Goal: Transaction & Acquisition: Purchase product/service

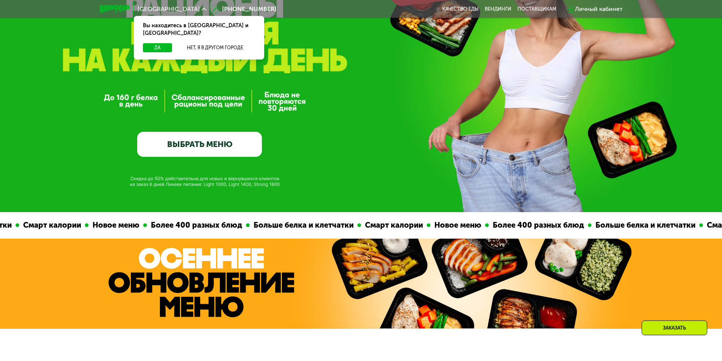
click at [204, 136] on link "ВЫБРАТЬ МЕНЮ" at bounding box center [199, 144] width 125 height 25
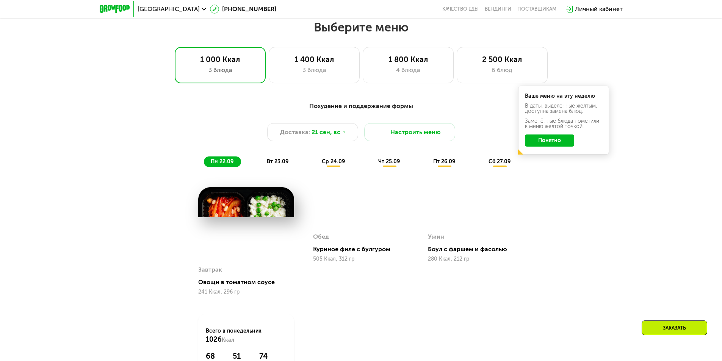
scroll to position [629, 0]
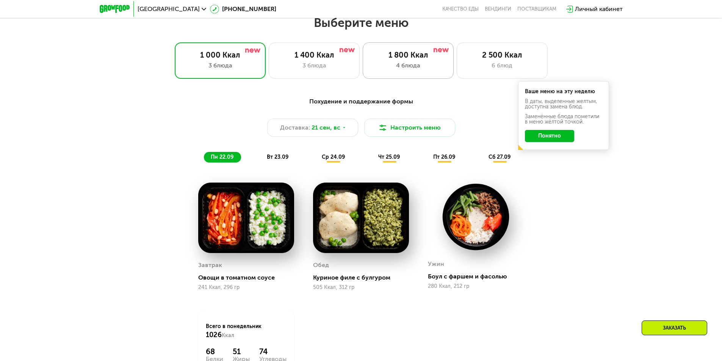
click at [420, 63] on div "1 800 Ккал 4 блюда" at bounding box center [408, 60] width 91 height 36
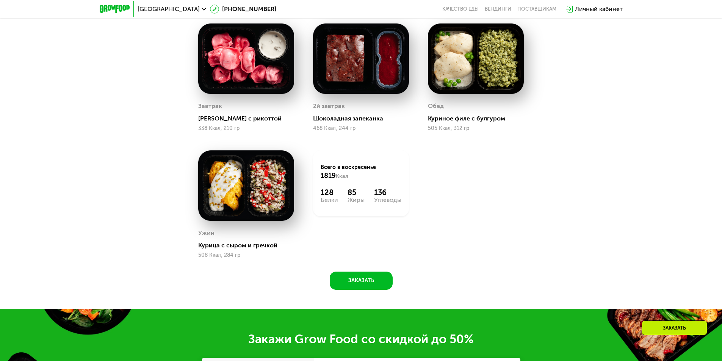
scroll to position [742, 0]
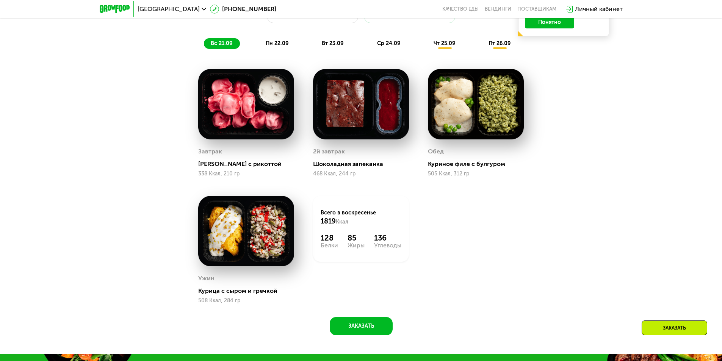
click at [275, 44] on span "пн 22.09" at bounding box center [277, 43] width 23 height 6
